Goal: Information Seeking & Learning: Learn about a topic

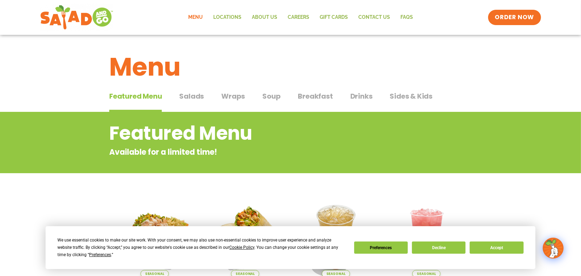
click at [236, 96] on span "Wraps" at bounding box center [233, 96] width 24 height 10
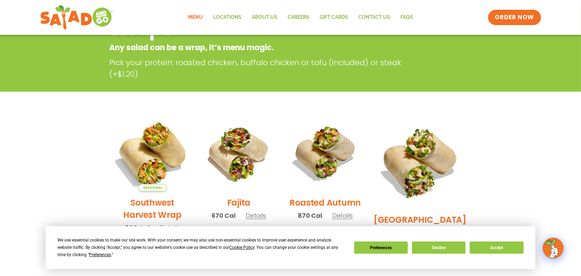
scroll to position [139, 0]
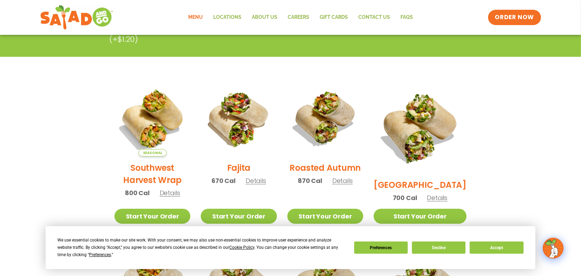
click at [264, 184] on span "Details" at bounding box center [256, 180] width 21 height 9
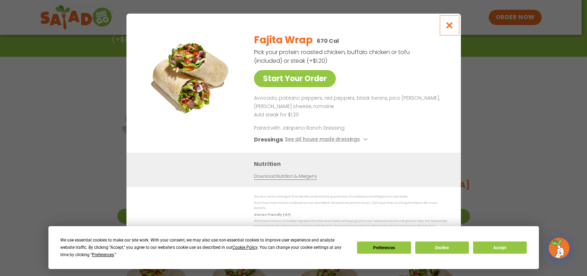
click at [450, 27] on icon "Close modal" at bounding box center [449, 25] width 9 height 7
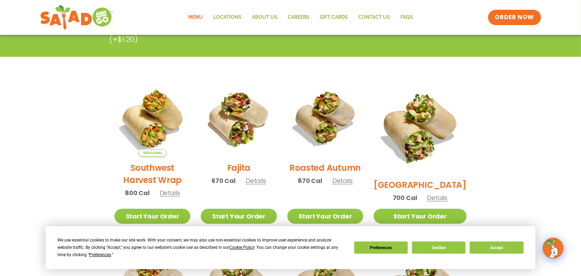
scroll to position [0, 0]
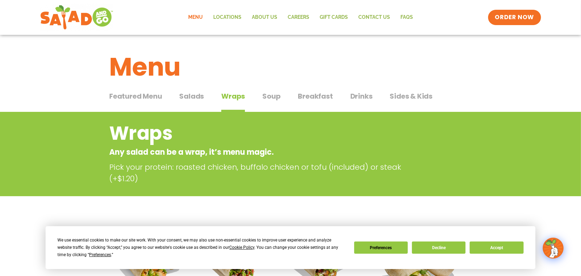
click at [194, 94] on span "Salads" at bounding box center [191, 96] width 25 height 10
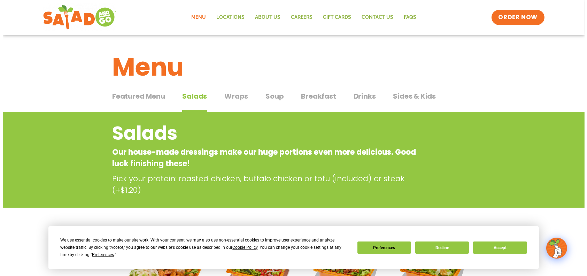
scroll to position [104, 0]
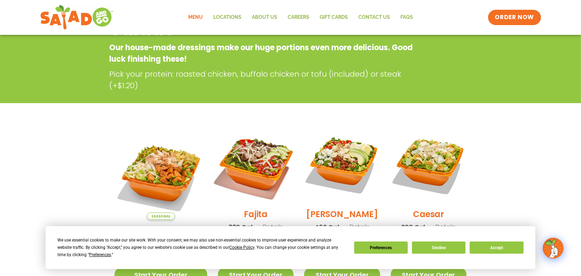
click at [255, 165] on img at bounding box center [255, 164] width 89 height 89
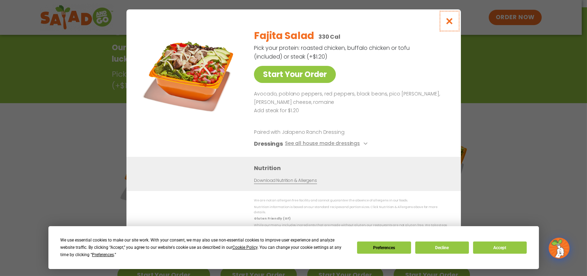
click at [449, 25] on icon "Close modal" at bounding box center [449, 20] width 9 height 7
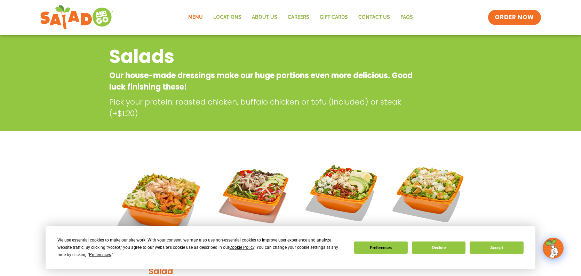
scroll to position [7, 0]
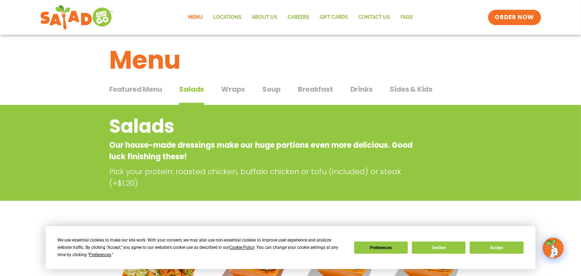
click at [271, 89] on span "Soup" at bounding box center [271, 89] width 18 height 10
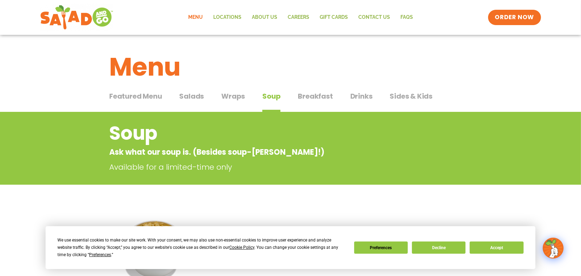
click at [233, 99] on span "Wraps" at bounding box center [233, 96] width 24 height 10
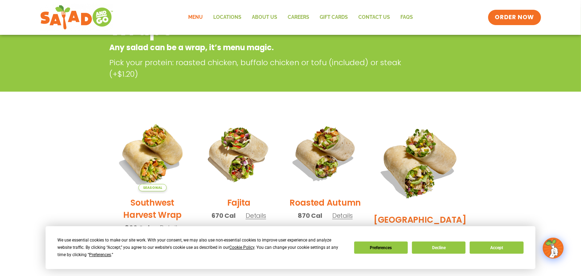
scroll to position [174, 0]
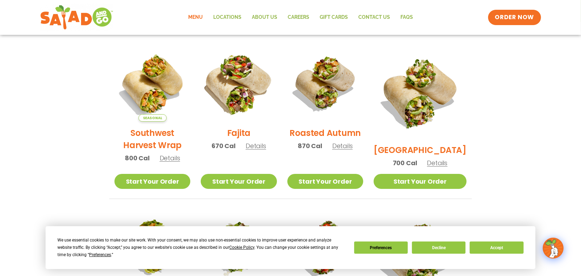
click at [239, 77] on img at bounding box center [238, 83] width 89 height 89
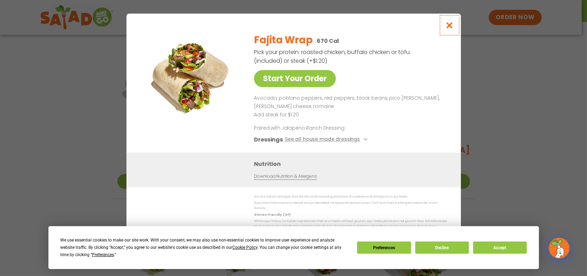
click at [445, 29] on icon "Close modal" at bounding box center [449, 25] width 9 height 7
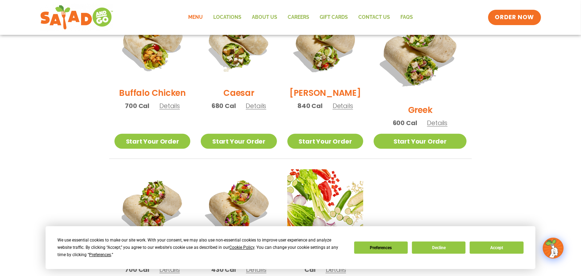
scroll to position [204, 0]
